Goal: Information Seeking & Learning: Learn about a topic

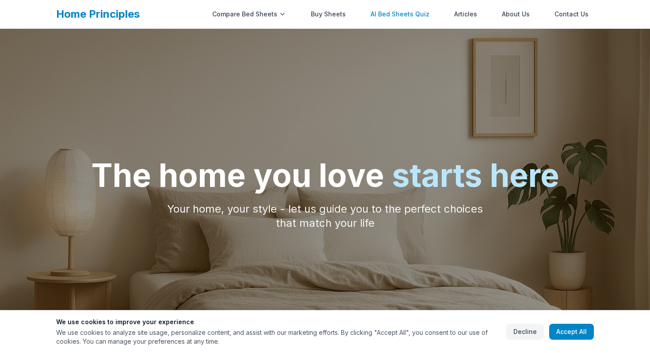
click at [406, 12] on link "AI Bed Sheets Quiz" at bounding box center [399, 14] width 69 height 18
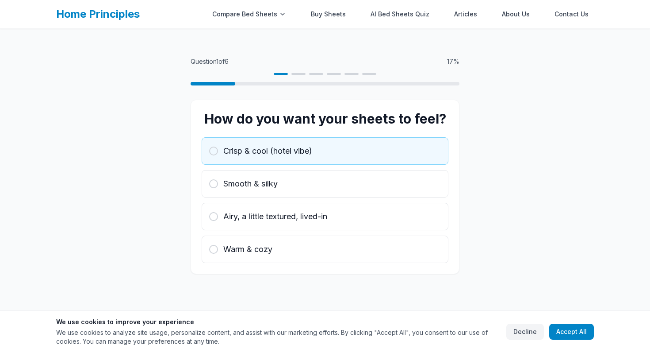
click at [272, 160] on button "Crisp & cool (hotel vibe)" at bounding box center [325, 150] width 247 height 27
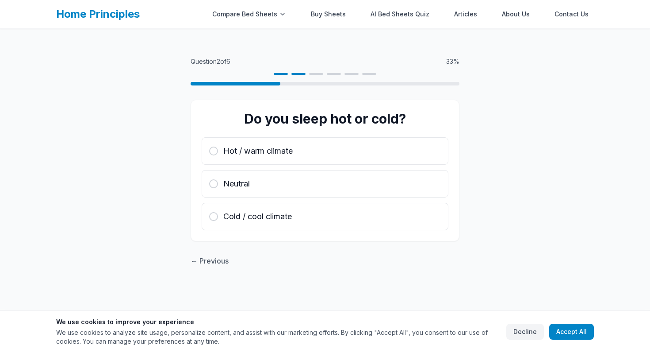
click at [272, 160] on button "Hot / warm climate" at bounding box center [325, 150] width 247 height 27
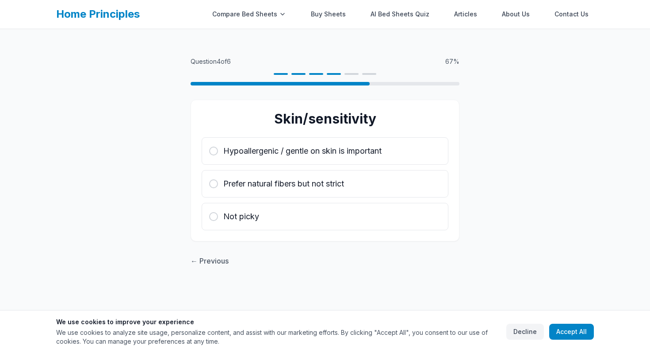
click at [272, 160] on button "Hypoallergenic / gentle on skin is important" at bounding box center [325, 150] width 247 height 27
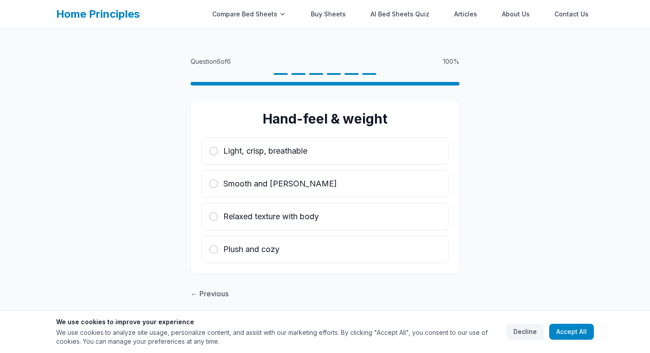
click at [272, 160] on button "Light, crisp, breathable" at bounding box center [325, 150] width 247 height 27
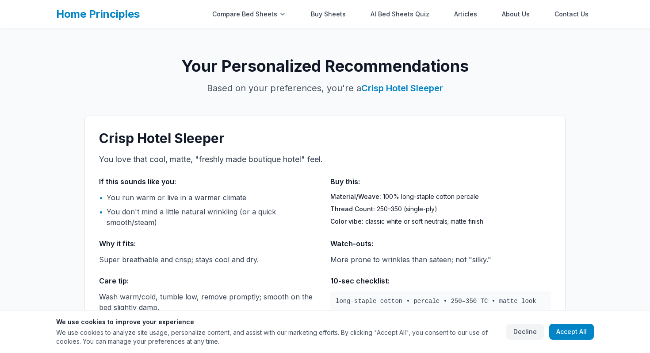
click at [272, 160] on p "You love that cool, matte, "freshly made boutique hotel" feel." at bounding box center [325, 159] width 452 height 12
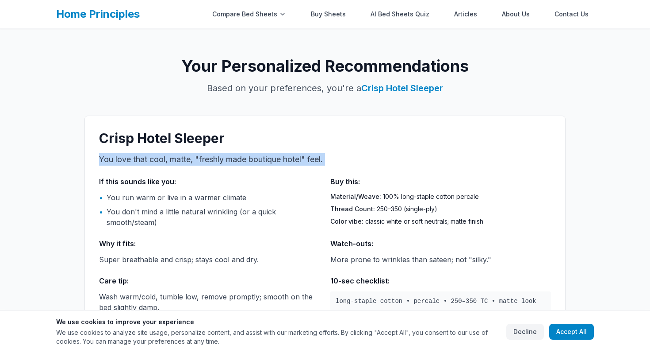
click at [272, 160] on p "You love that cool, matte, "freshly made boutique hotel" feel." at bounding box center [325, 159] width 452 height 12
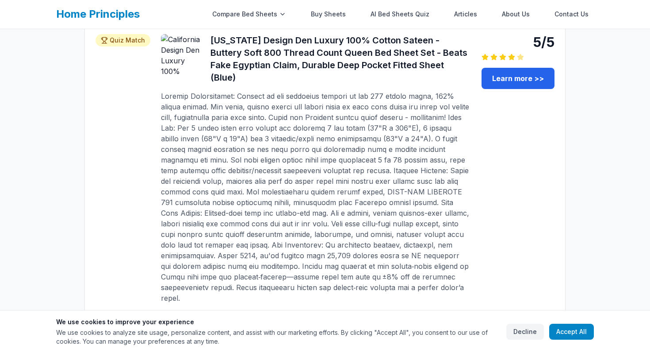
scroll to position [368, 0]
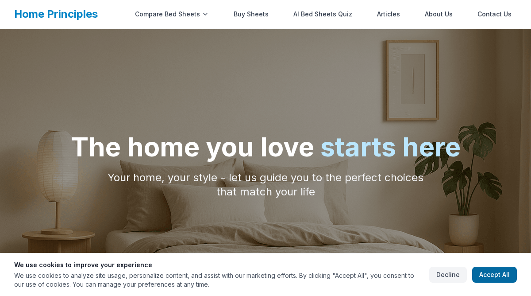
click at [489, 270] on button "Accept All" at bounding box center [494, 274] width 45 height 16
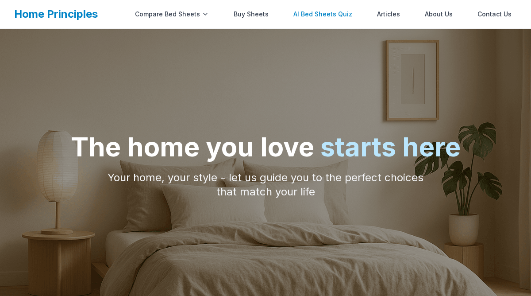
click at [320, 17] on link "AI Bed Sheets Quiz" at bounding box center [322, 14] width 69 height 18
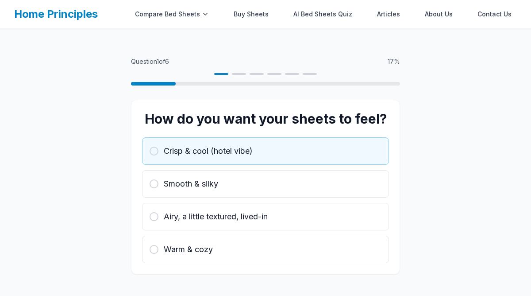
click at [235, 142] on button "Crisp & cool (hotel vibe)" at bounding box center [265, 150] width 247 height 27
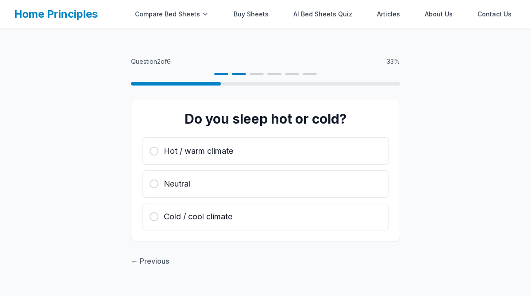
click at [235, 142] on button "Hot / warm climate" at bounding box center [265, 150] width 247 height 27
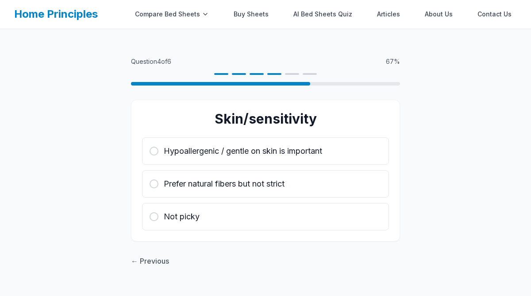
click at [235, 142] on button "Hypoallergenic / gentle on skin is important" at bounding box center [265, 150] width 247 height 27
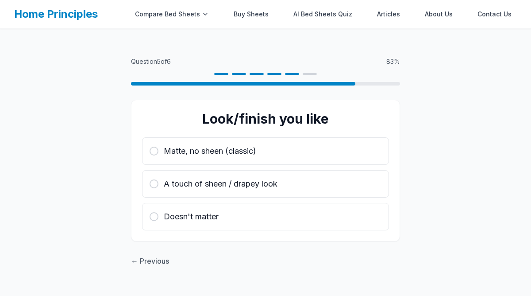
click at [235, 142] on button "Matte, no sheen (classic)" at bounding box center [265, 150] width 247 height 27
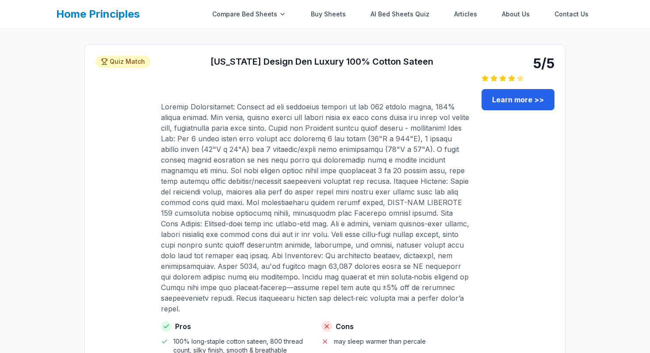
scroll to position [372, 0]
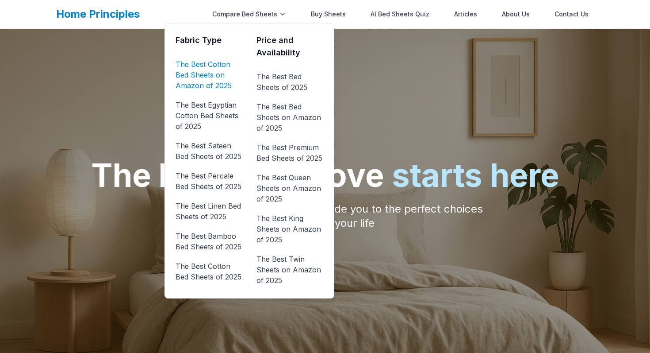
click at [221, 72] on link "The Best Cotton Bed Sheets on Amazon of 2025" at bounding box center [209, 74] width 67 height 35
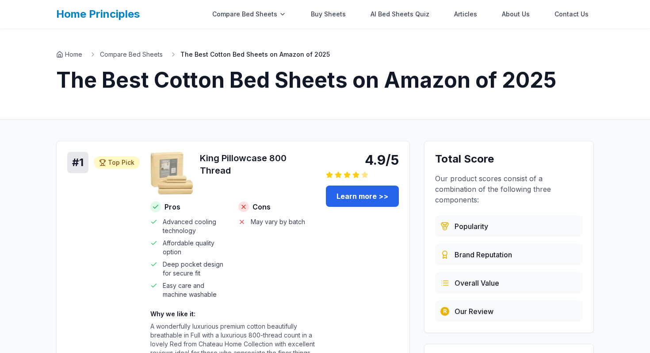
scroll to position [34, 0]
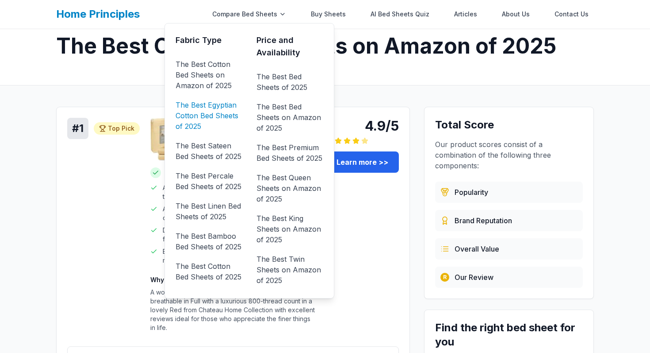
click at [221, 113] on link "The Best Egyptian Cotton Bed Sheets of 2025" at bounding box center [209, 115] width 67 height 35
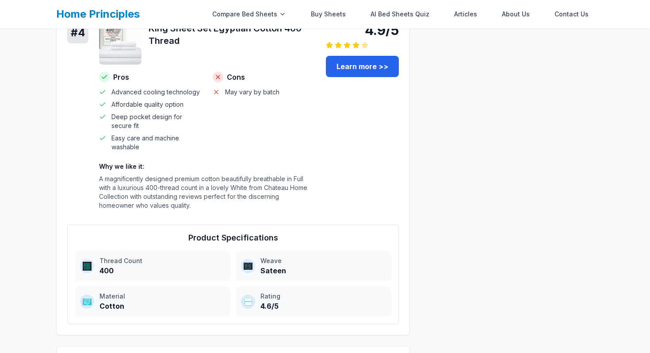
scroll to position [1215, 0]
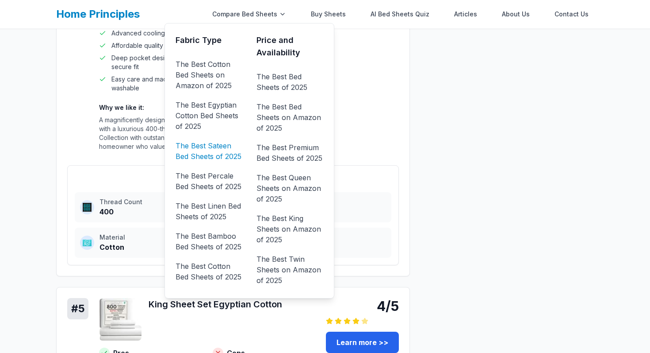
click at [203, 162] on link "The Best Sateen Bed Sheets of 2025" at bounding box center [209, 150] width 67 height 25
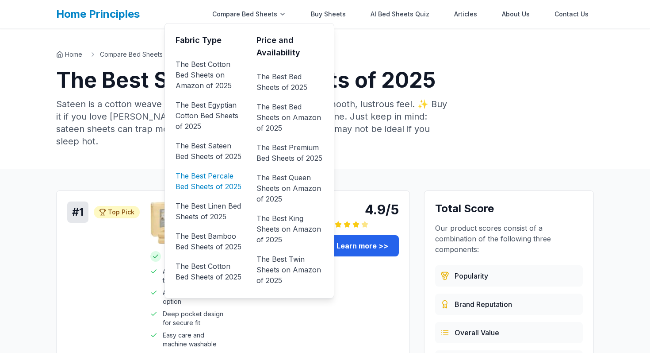
click at [203, 189] on link "The Best Percale Bed Sheets of 2025" at bounding box center [209, 181] width 67 height 25
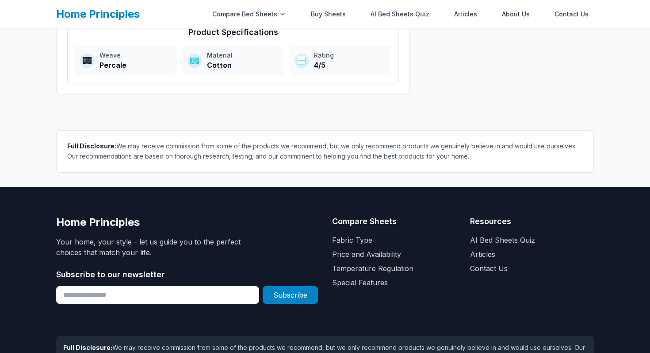
scroll to position [672, 0]
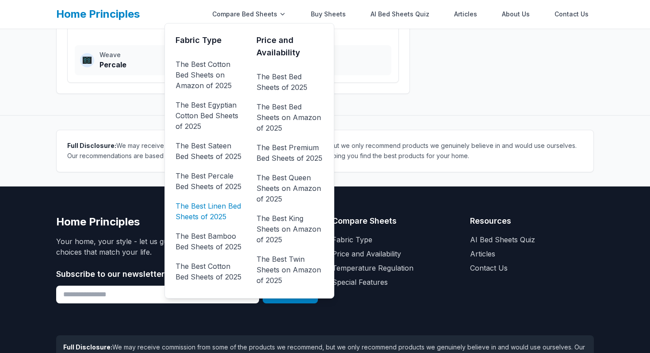
click at [216, 206] on link "The Best Linen Bed Sheets of 2025" at bounding box center [209, 211] width 67 height 25
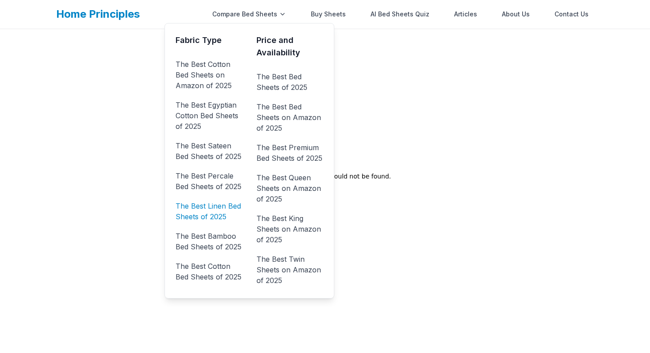
scroll to position [29, 0]
click at [220, 242] on link "The Best Bamboo Bed Sheets of 2025" at bounding box center [209, 241] width 67 height 25
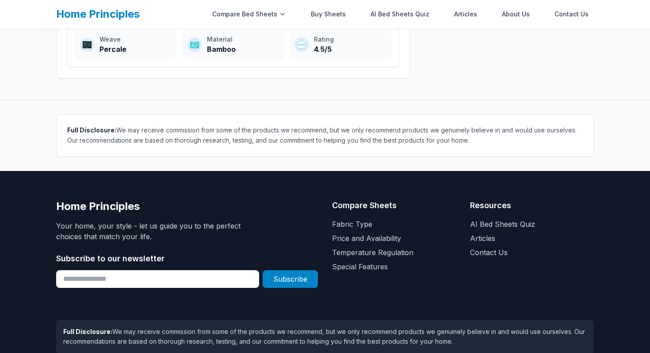
scroll to position [802, 0]
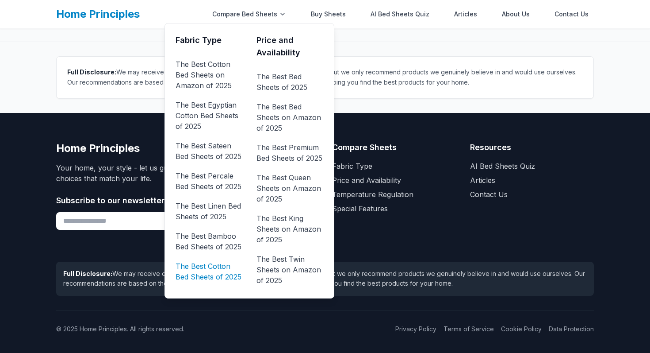
click at [226, 276] on link "The Best Cotton Bed Sheets of 2025" at bounding box center [209, 271] width 67 height 25
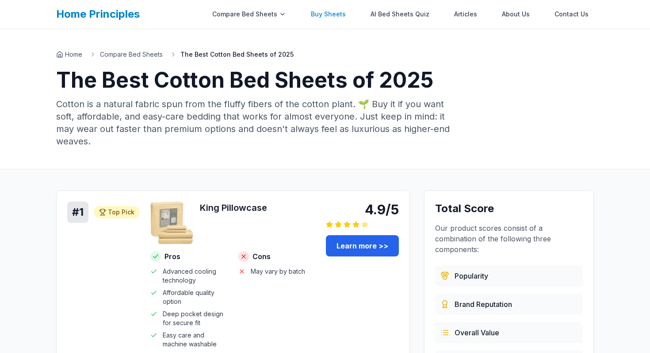
click at [327, 12] on link "Buy Sheets" at bounding box center [329, 14] width 46 height 18
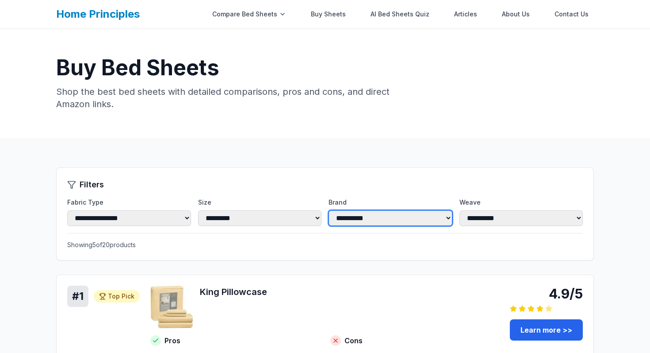
click at [360, 216] on select "**********" at bounding box center [391, 217] width 124 height 15
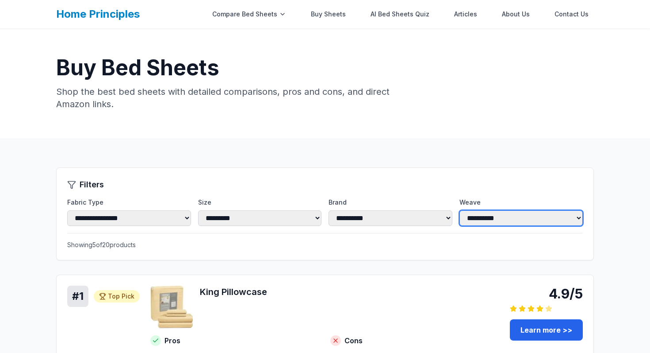
click at [513, 221] on select "**********" at bounding box center [522, 217] width 124 height 15
select select "**********"
click at [460, 210] on select "**********" at bounding box center [522, 217] width 124 height 15
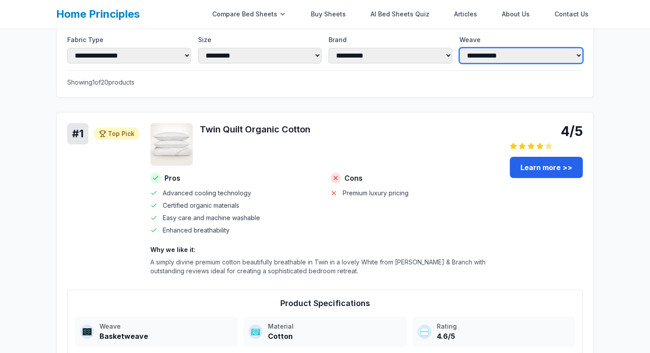
scroll to position [162, 0]
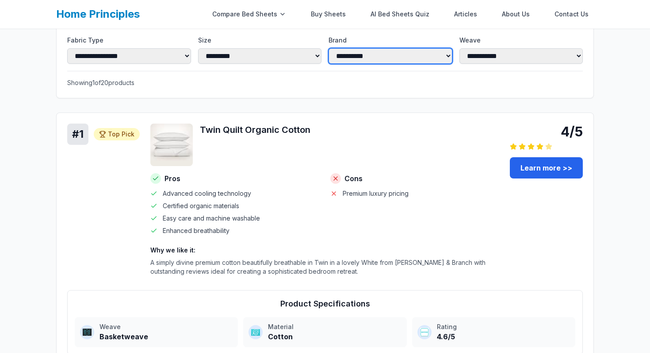
click at [377, 56] on select "**********" at bounding box center [391, 55] width 124 height 15
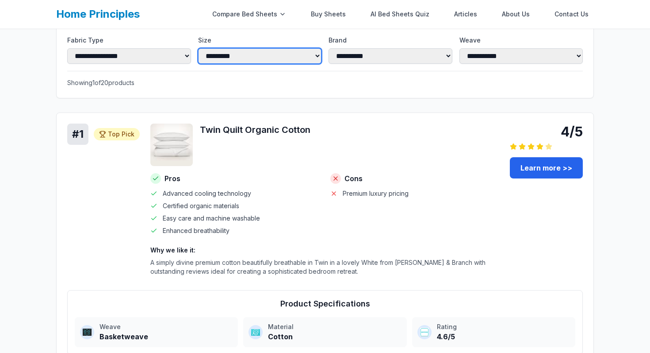
click at [223, 58] on select "**********" at bounding box center [260, 55] width 124 height 15
select select "*******"
click at [198, 48] on select "**********" at bounding box center [260, 55] width 124 height 15
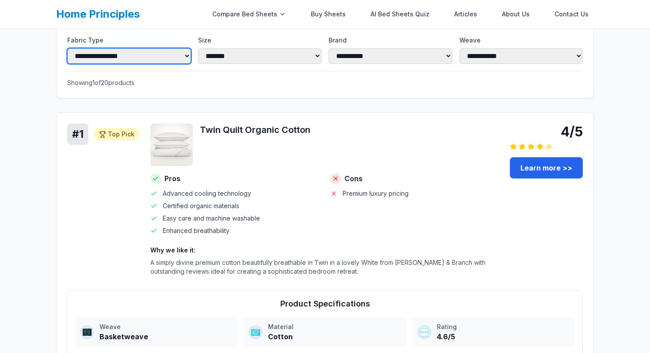
click at [158, 54] on select "**********" at bounding box center [129, 55] width 124 height 15
select select "******"
click at [67, 48] on select "**********" at bounding box center [129, 55] width 124 height 15
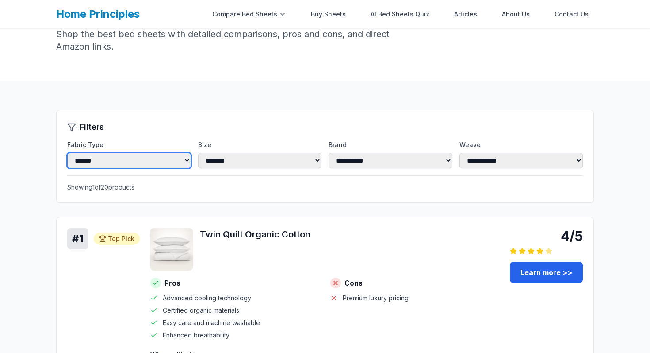
scroll to position [0, 0]
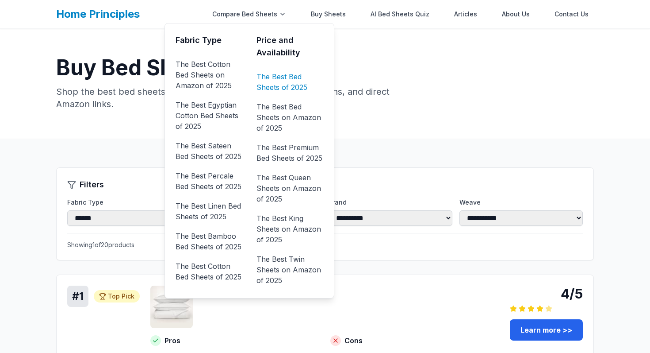
click at [294, 77] on link "The Best Bed Sheets of 2025" at bounding box center [290, 81] width 67 height 25
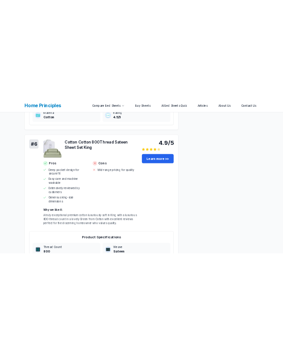
scroll to position [1734, 0]
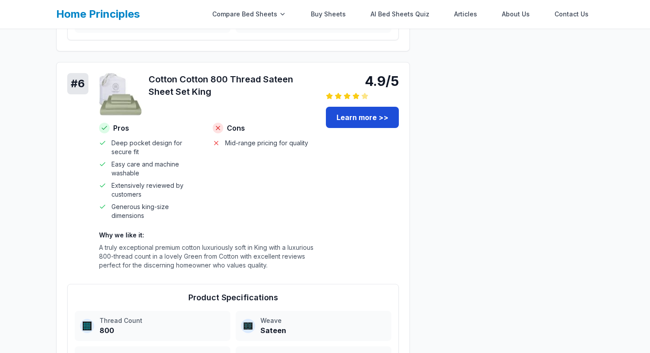
click at [356, 118] on link "Learn more >>" at bounding box center [362, 117] width 73 height 21
click at [159, 85] on h3 "Cotton Cotton 800 Thread Sateen Sheet Set King" at bounding box center [232, 85] width 167 height 25
click at [158, 85] on h3 "Cotton Cotton 800 Thread Sateen Sheet Set King" at bounding box center [232, 85] width 167 height 25
click at [358, 122] on link "Learn more >>" at bounding box center [362, 117] width 73 height 21
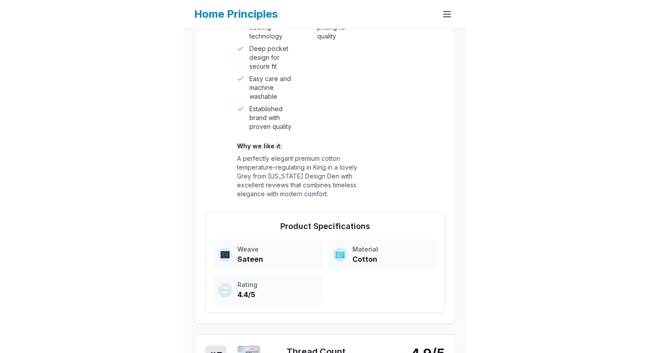
scroll to position [1673, 0]
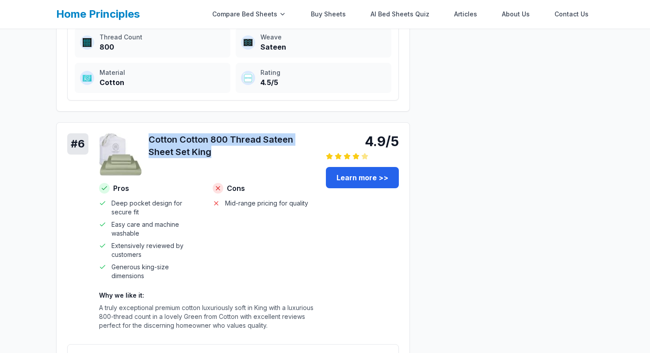
drag, startPoint x: 226, startPoint y: 149, endPoint x: 146, endPoint y: 137, distance: 81.5
click at [146, 137] on div "Cotton Cotton 800 Thread Sateen Sheet Set King" at bounding box center [207, 154] width 216 height 42
copy h3 "Cotton Cotton 800 Thread Sateen Sheet Set King"
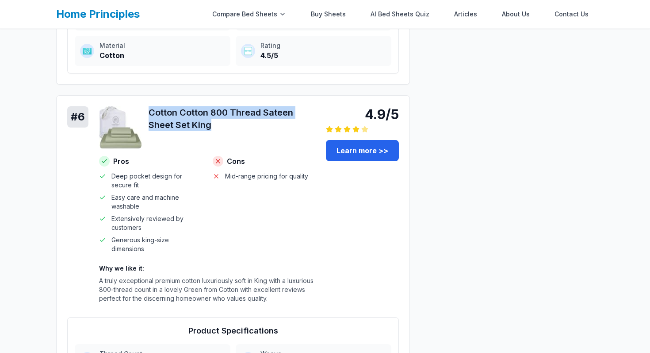
scroll to position [1700, 0]
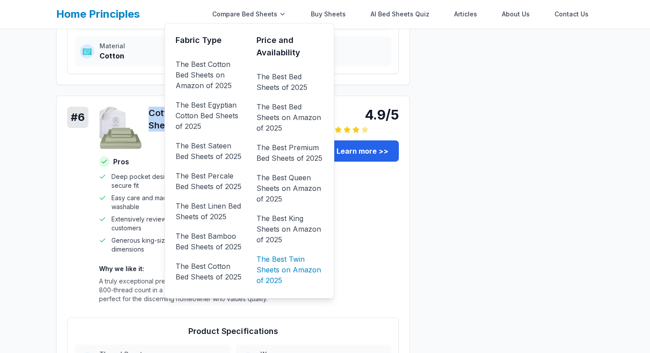
click at [307, 262] on link "The Best Twin Sheets on Amazon of 2025" at bounding box center [290, 269] width 67 height 35
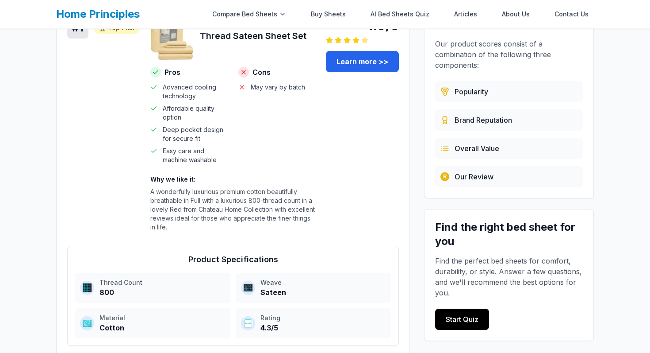
scroll to position [135, 0]
click at [371, 60] on link "Learn more >>" at bounding box center [362, 60] width 73 height 21
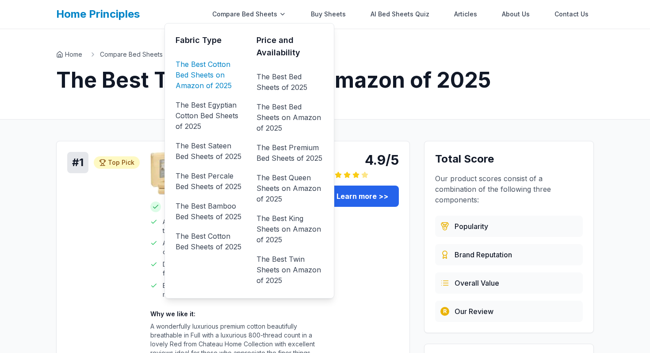
click at [213, 73] on link "The Best Cotton Bed Sheets on Amazon of 2025" at bounding box center [209, 74] width 67 height 35
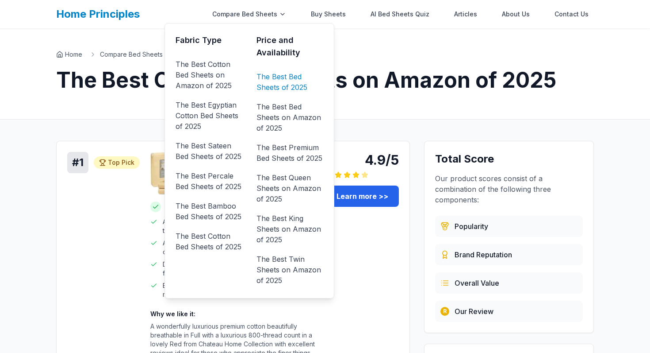
click at [275, 81] on link "The Best Bed Sheets of 2025" at bounding box center [290, 81] width 67 height 25
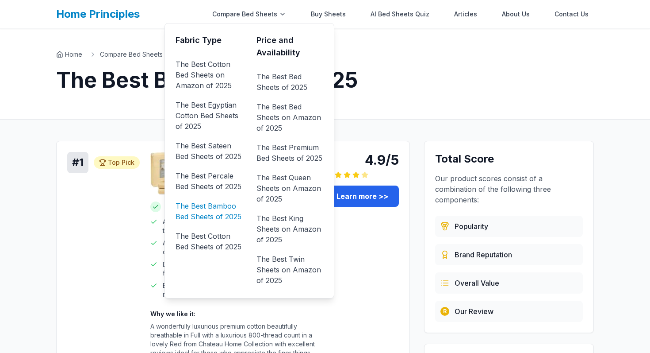
click at [219, 212] on link "The Best Bamboo Bed Sheets of 2025" at bounding box center [209, 211] width 67 height 25
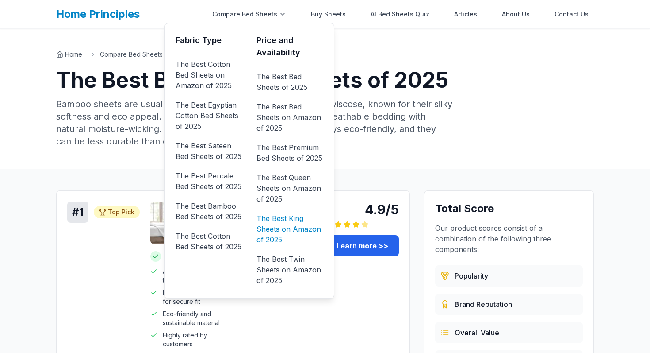
click at [280, 224] on link "The Best King Sheets on Amazon of 2025" at bounding box center [290, 228] width 67 height 35
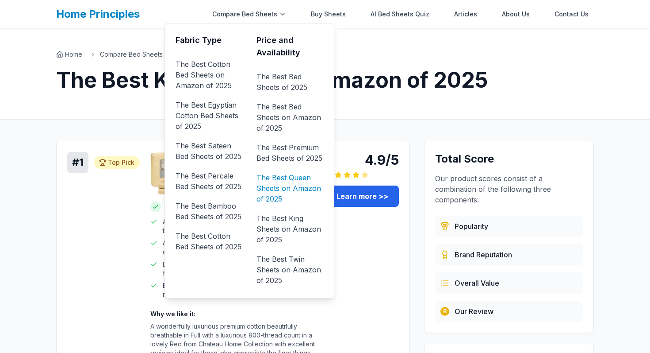
click at [288, 184] on link "The Best Queen Sheets on Amazon of 2025" at bounding box center [290, 187] width 67 height 35
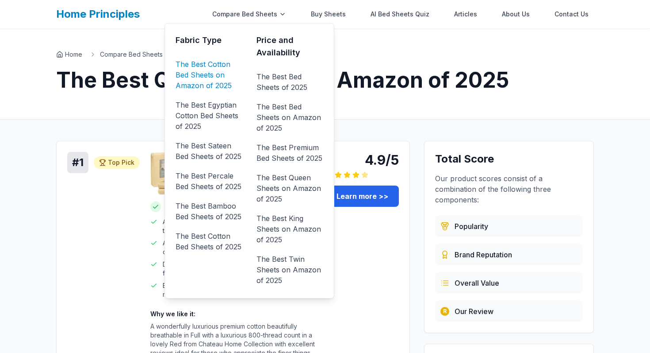
click at [206, 70] on link "The Best Cotton Bed Sheets on Amazon of 2025" at bounding box center [209, 74] width 67 height 35
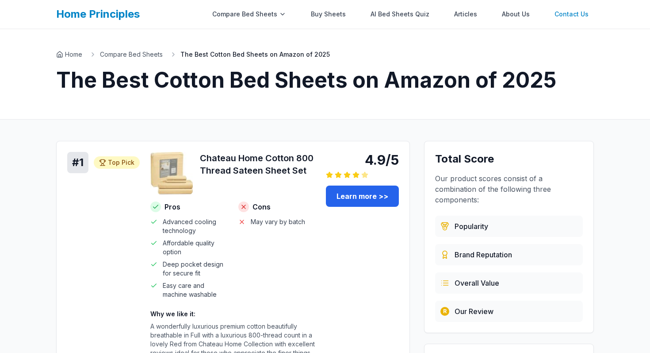
click at [577, 17] on link "Contact Us" at bounding box center [572, 14] width 45 height 18
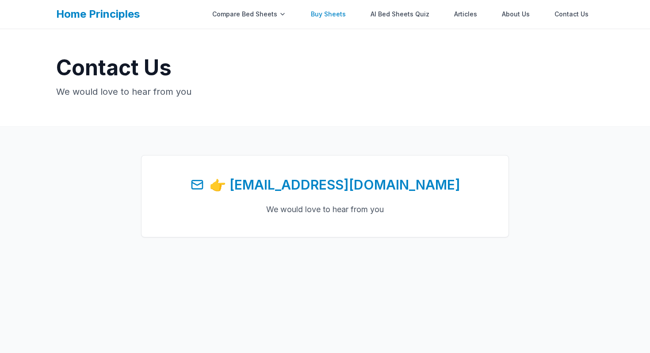
click at [336, 19] on link "Buy Sheets" at bounding box center [329, 14] width 46 height 18
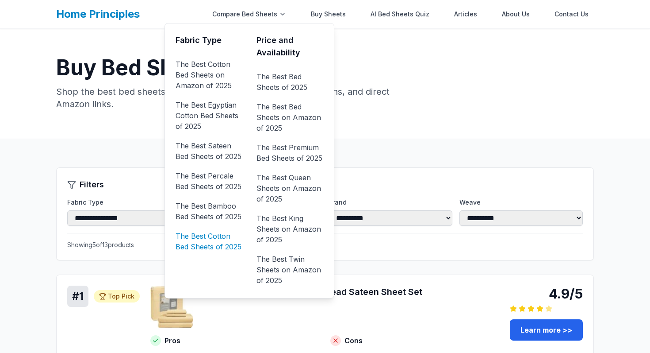
click at [214, 242] on link "The Best Cotton Bed Sheets of 2025" at bounding box center [209, 241] width 67 height 25
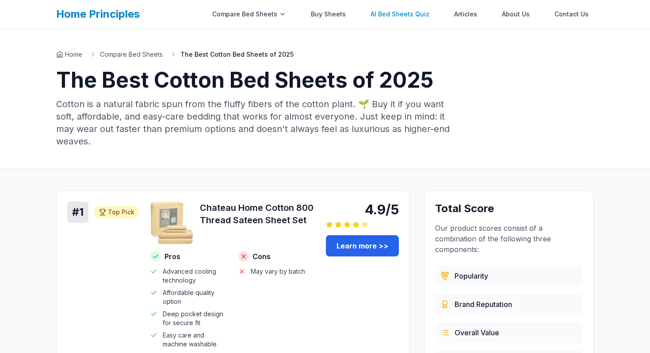
click at [390, 12] on link "AI Bed Sheets Quiz" at bounding box center [399, 14] width 69 height 18
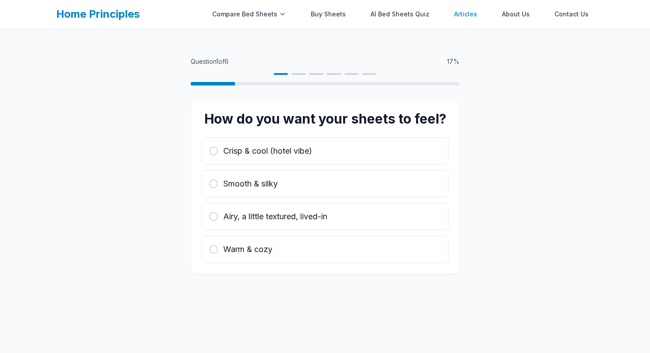
click at [463, 17] on link "Articles" at bounding box center [466, 14] width 34 height 18
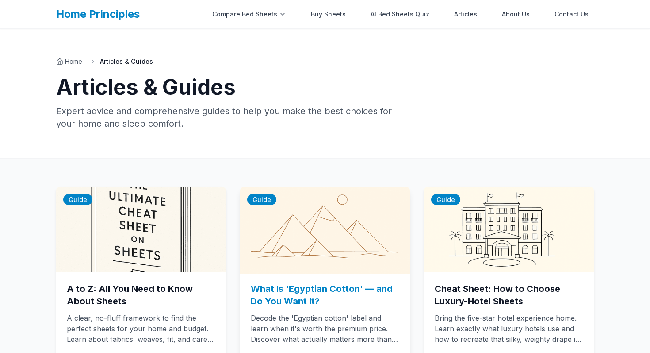
click at [358, 262] on img at bounding box center [325, 229] width 178 height 89
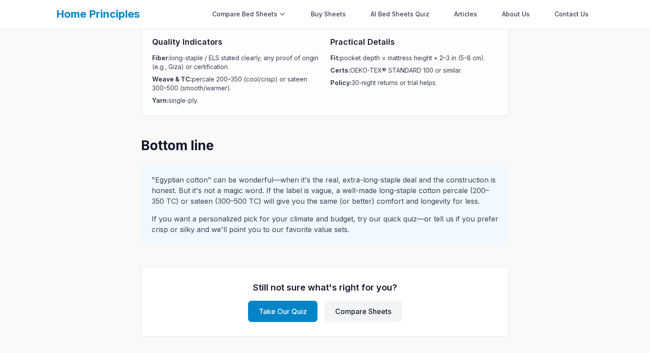
scroll to position [1697, 0]
click at [283, 321] on div "Still not sure what's right for you? Take Our Quiz Compare Sheets" at bounding box center [325, 301] width 368 height 70
click at [283, 313] on link "Take Our Quiz" at bounding box center [282, 310] width 69 height 21
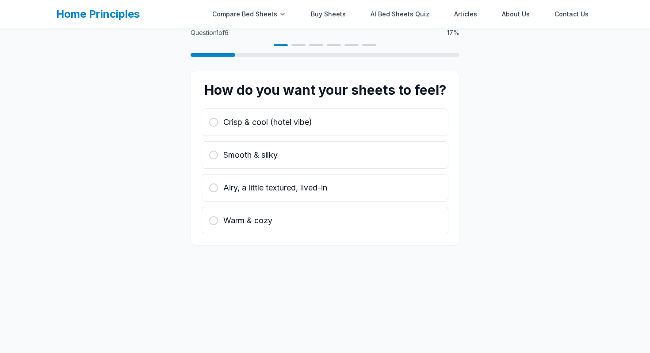
scroll to position [29, 0]
click at [292, 168] on div "Crisp & cool (hotel vibe) Smooth & silky Airy, a little textured, lived-in Warm…" at bounding box center [325, 171] width 247 height 126
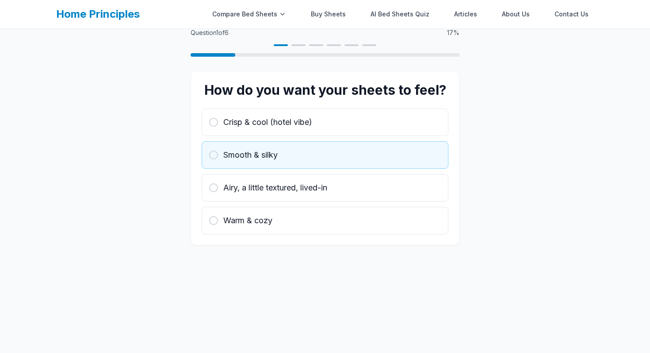
click at [291, 159] on div "Smooth & silky" at bounding box center [325, 155] width 232 height 12
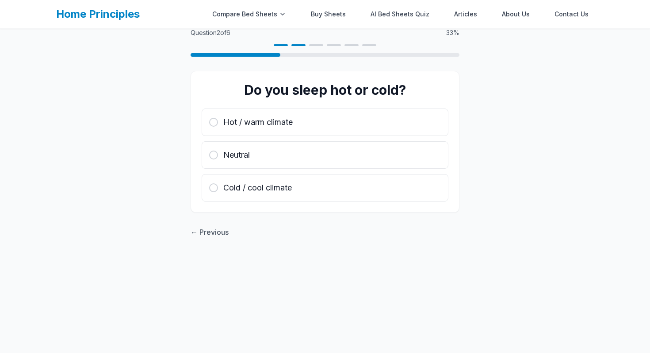
click at [291, 159] on div "Neutral" at bounding box center [325, 155] width 232 height 12
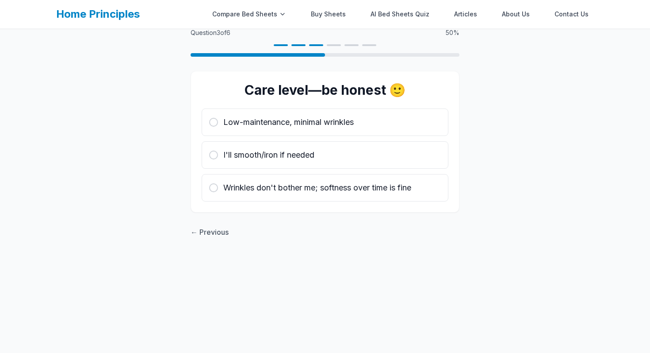
click at [291, 159] on span "I'll smooth/iron if needed" at bounding box center [268, 155] width 91 height 12
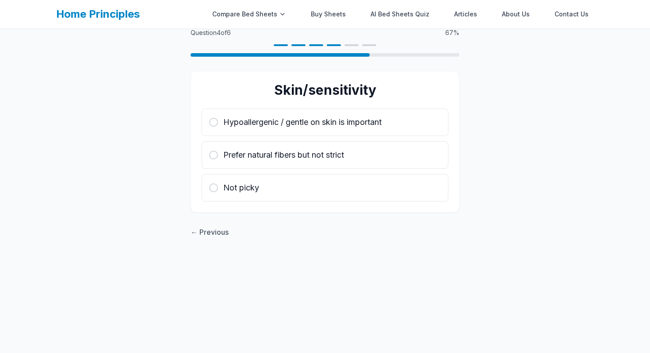
click at [291, 159] on span "Prefer natural fibers but not strict" at bounding box center [283, 155] width 121 height 12
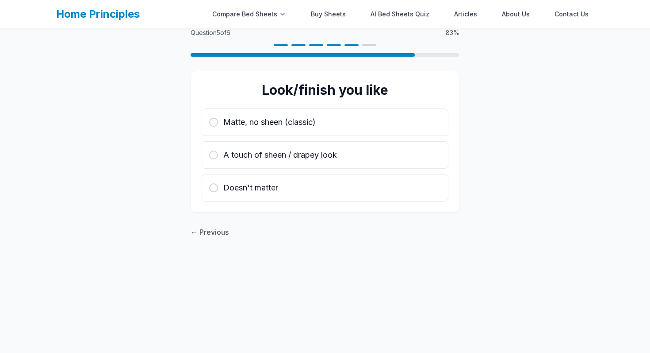
click at [291, 159] on span "A touch of sheen / drapey look" at bounding box center [280, 155] width 114 height 12
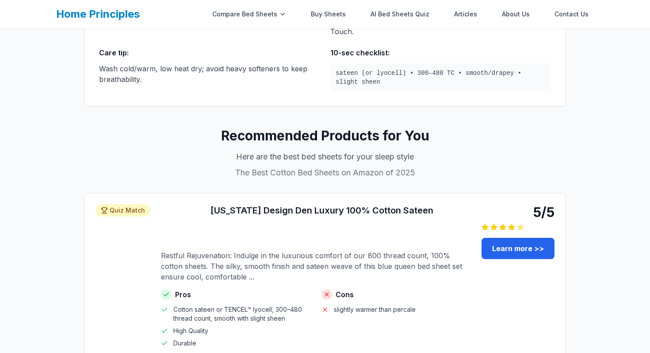
scroll to position [237, 0]
click at [314, 166] on p "The Best Cotton Bed Sheets on Amazon of 2025" at bounding box center [325, 172] width 481 height 12
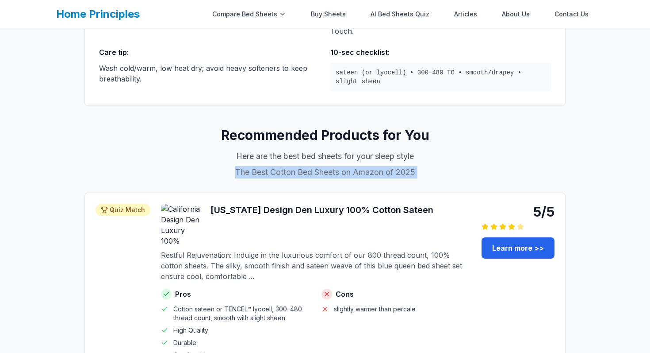
click at [314, 166] on p "The Best Cotton Bed Sheets on Amazon of 2025" at bounding box center [325, 172] width 481 height 12
copy div "The Best Cotton Bed Sheets on Amazon of 2025"
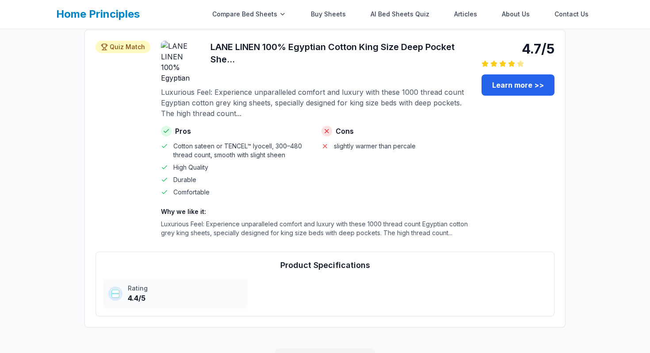
scroll to position [1010, 0]
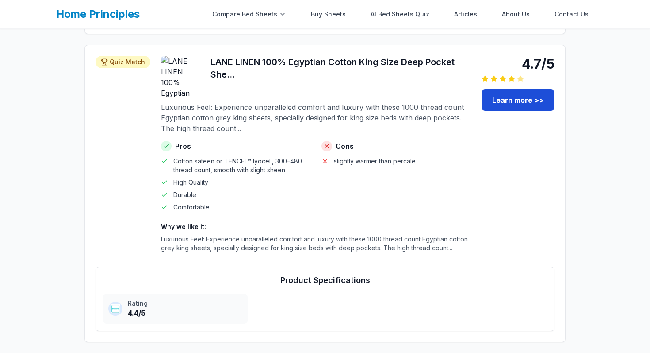
click at [509, 89] on link "Learn more >>" at bounding box center [518, 99] width 73 height 21
